Goal: Check status: Check status

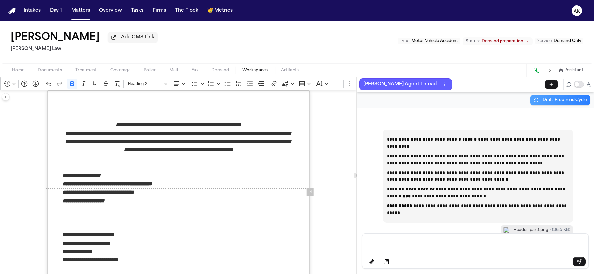
scroll to position [3987, 0]
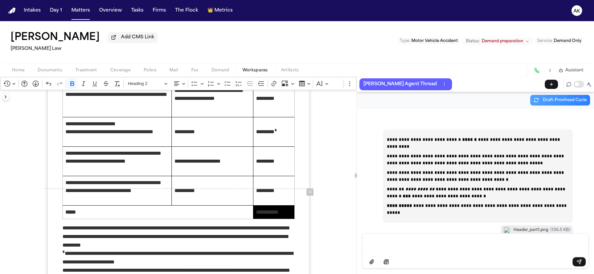
click at [474, 243] on p "Message input" at bounding box center [475, 243] width 210 height 7
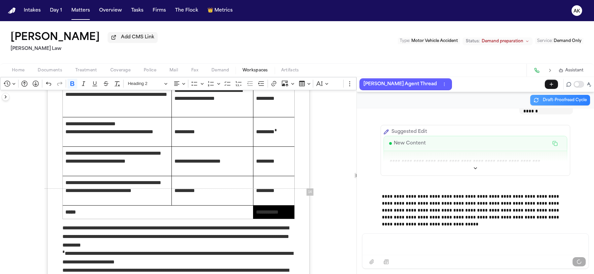
scroll to position [17710, 0]
